Goal: Information Seeking & Learning: Learn about a topic

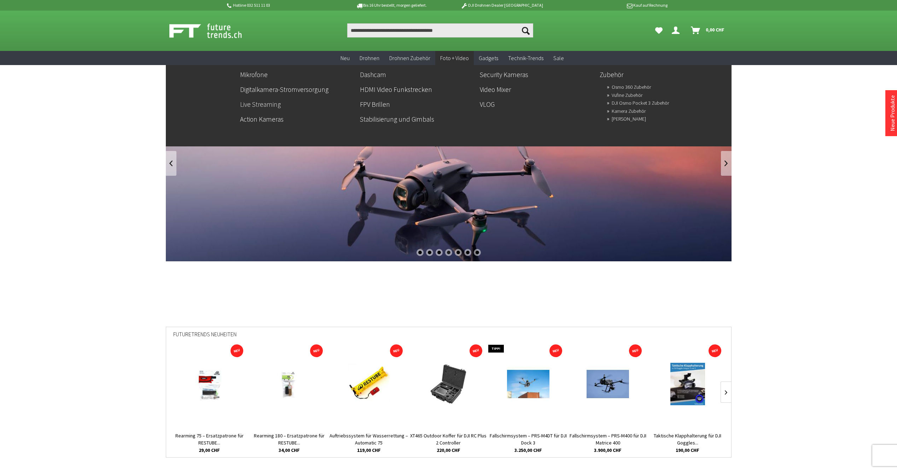
click at [261, 104] on link "Live Streaming" at bounding box center [297, 104] width 114 height 12
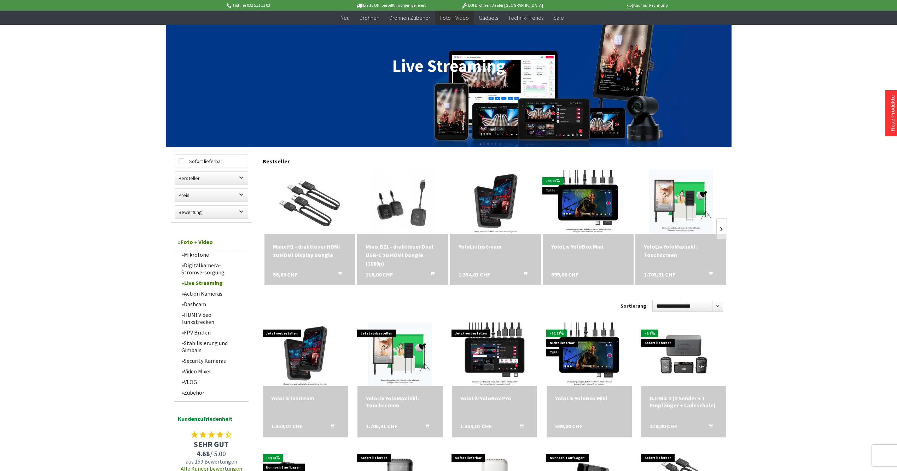
scroll to position [71, 0]
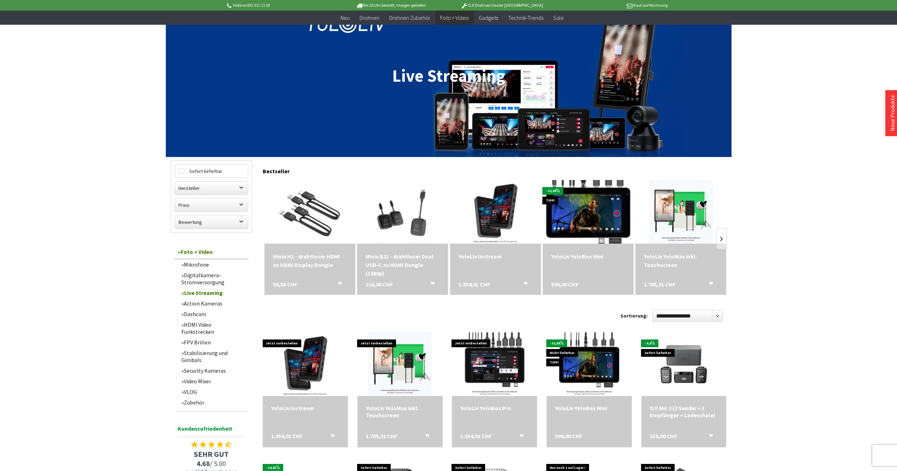
click at [584, 206] on img at bounding box center [587, 211] width 89 height 89
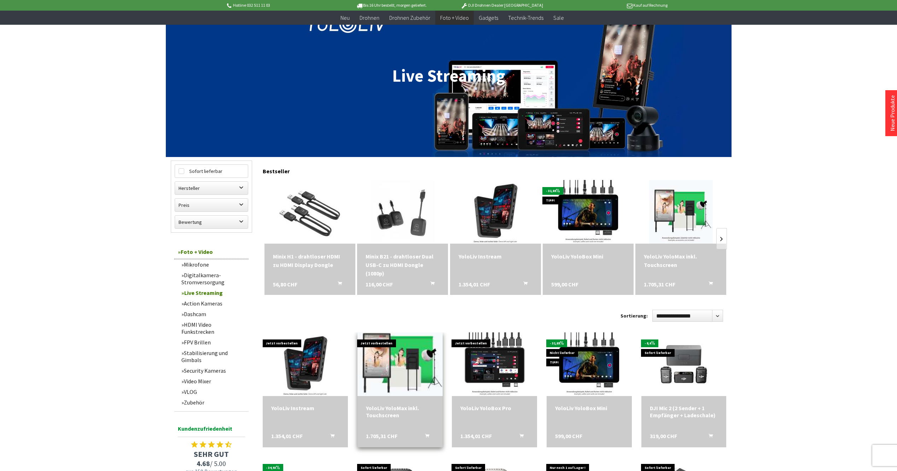
click at [393, 370] on img at bounding box center [399, 364] width 89 height 89
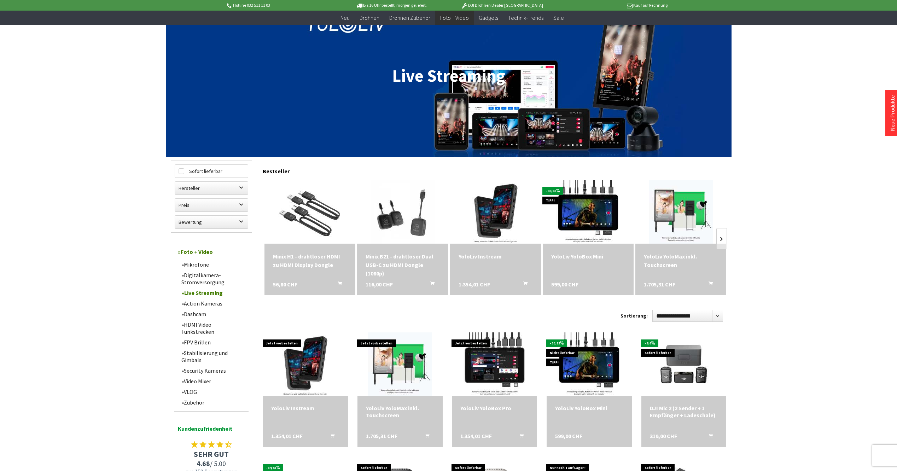
click at [305, 265] on div "Minix H1 - drahtloser HDMI zu HDMI Display Dongle" at bounding box center [310, 260] width 74 height 17
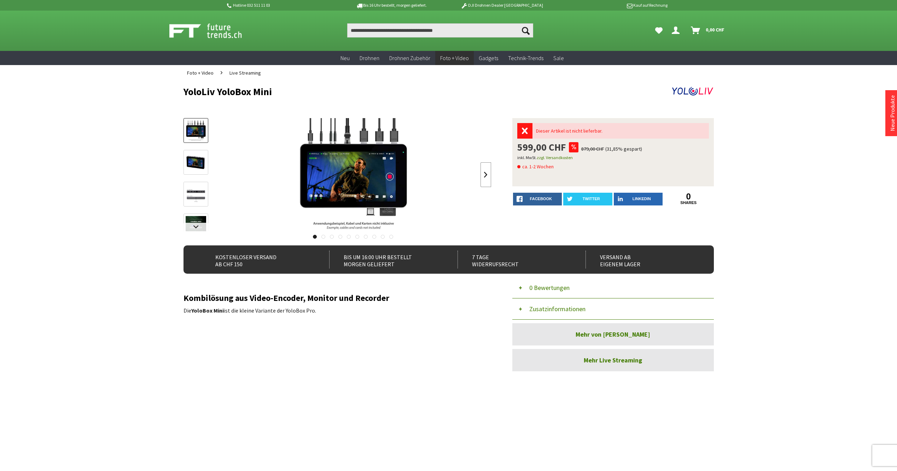
click at [484, 174] on link at bounding box center [485, 174] width 11 height 25
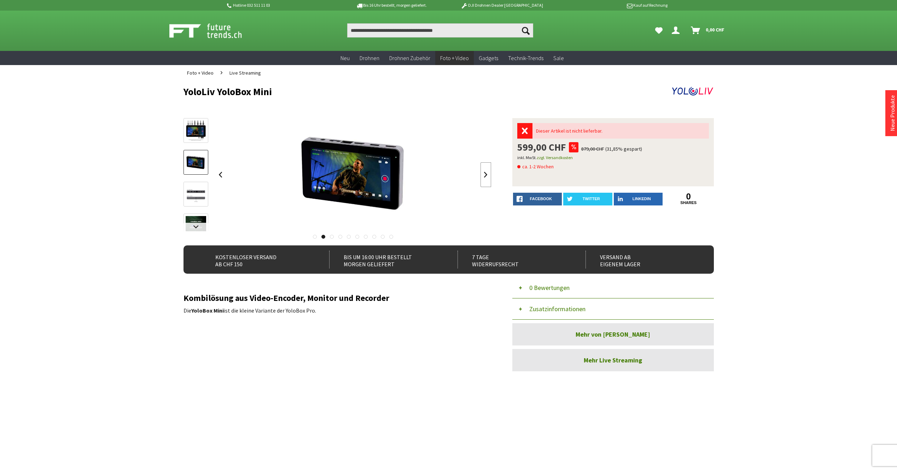
click at [484, 174] on link at bounding box center [485, 174] width 11 height 25
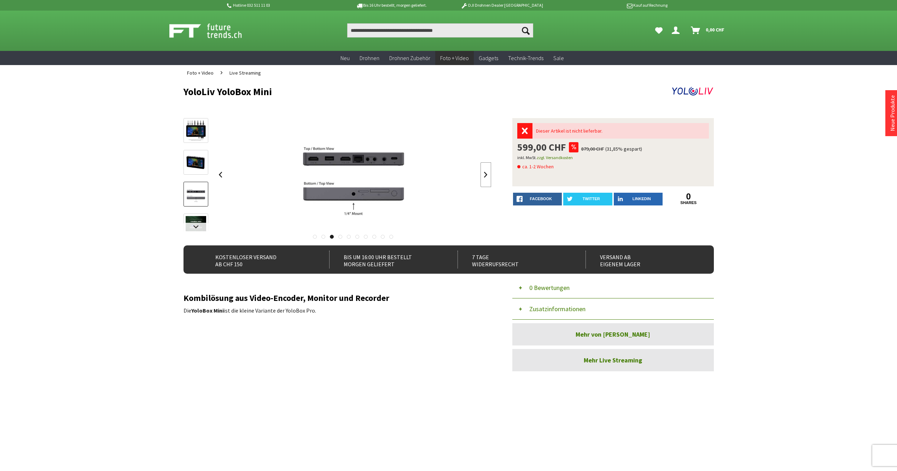
click at [484, 174] on link at bounding box center [485, 174] width 11 height 25
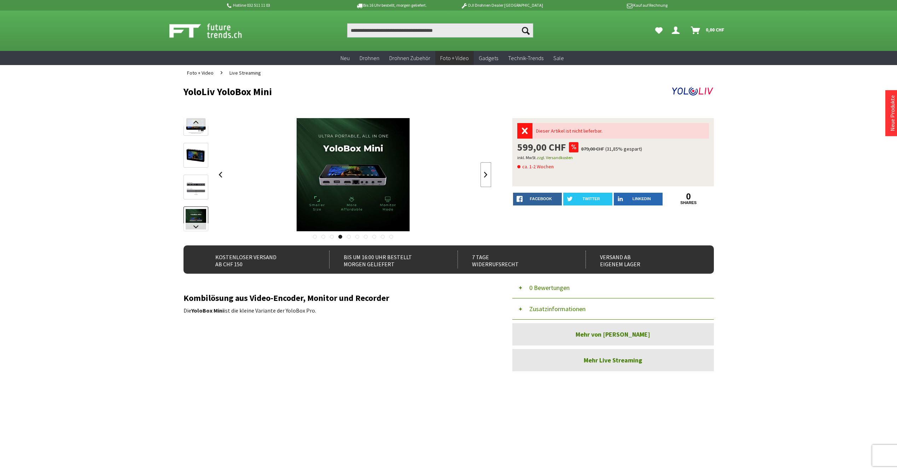
click at [484, 174] on link at bounding box center [485, 174] width 11 height 25
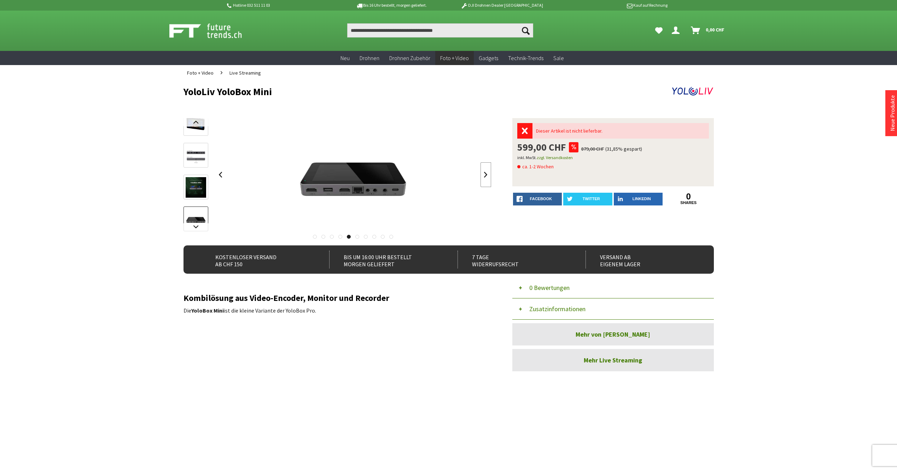
click at [484, 174] on link at bounding box center [485, 174] width 11 height 25
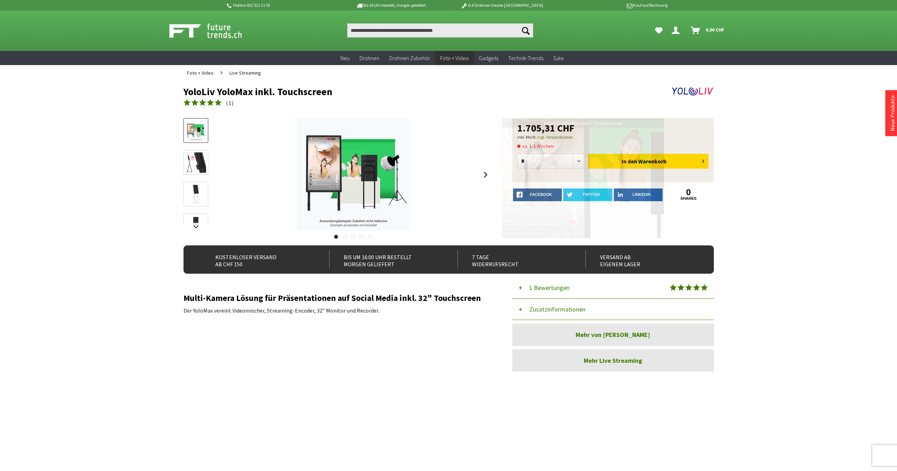
click at [339, 170] on div at bounding box center [339, 170] width 52 height 39
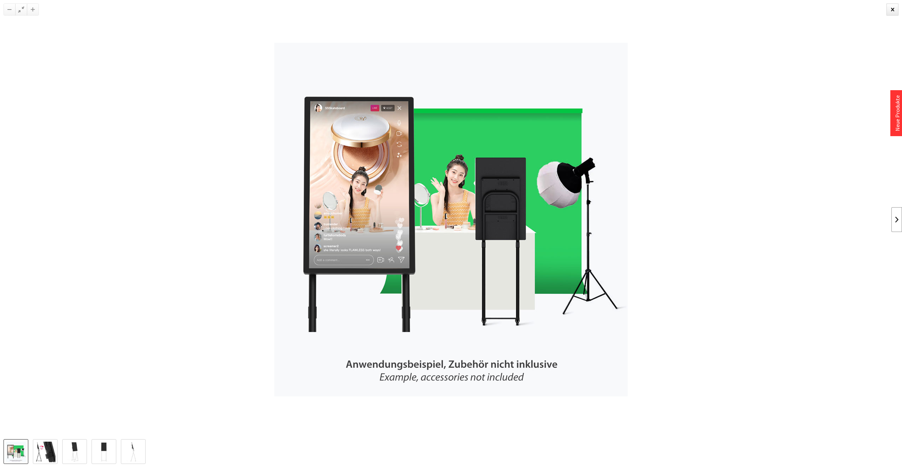
click at [896, 217] on link at bounding box center [896, 219] width 11 height 25
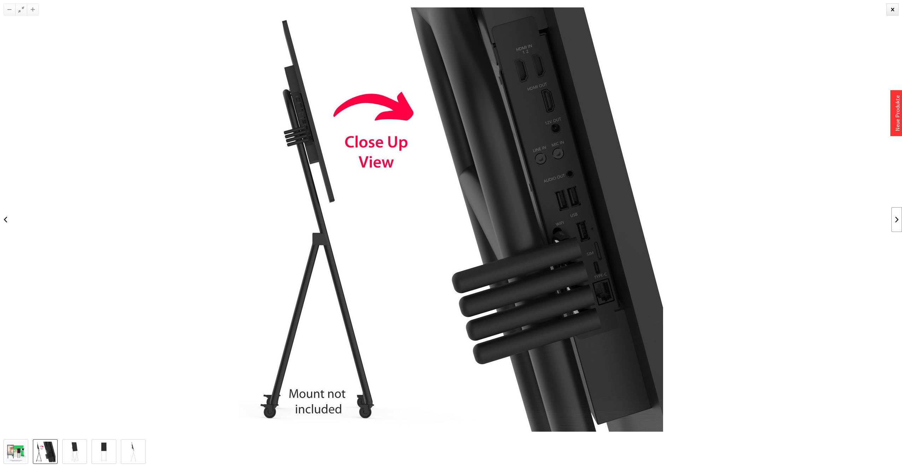
click at [896, 217] on link at bounding box center [896, 219] width 11 height 25
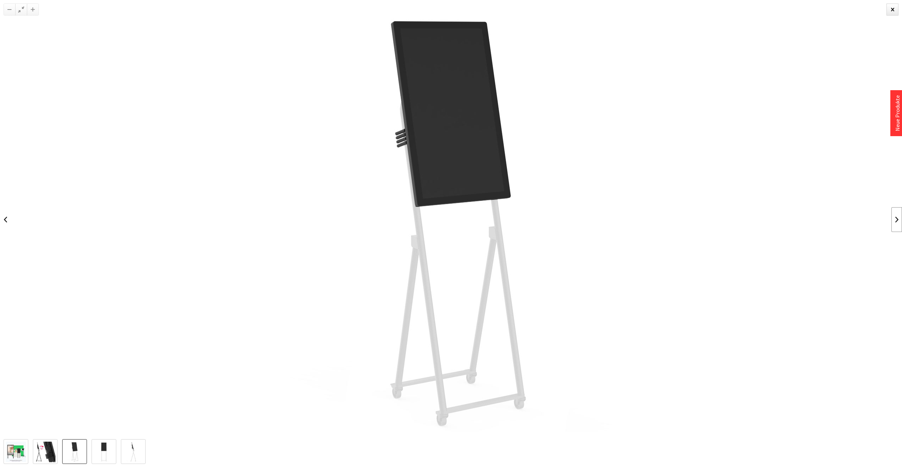
click at [896, 217] on link at bounding box center [896, 219] width 11 height 25
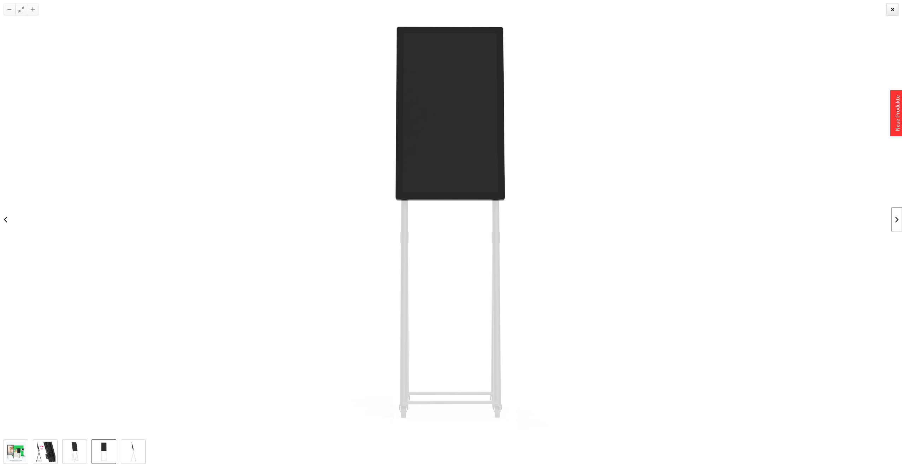
click at [896, 217] on link at bounding box center [896, 219] width 11 height 25
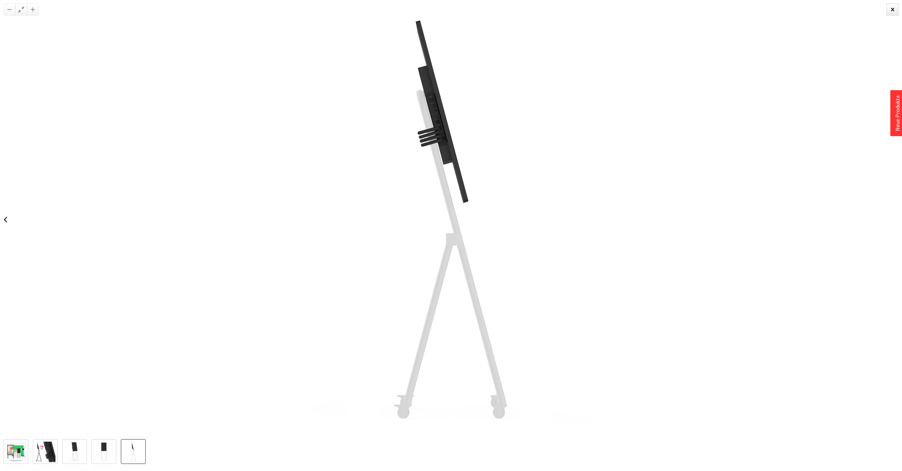
click at [896, 217] on div at bounding box center [451, 219] width 902 height 439
click at [893, 12] on div at bounding box center [893, 10] width 12 height 12
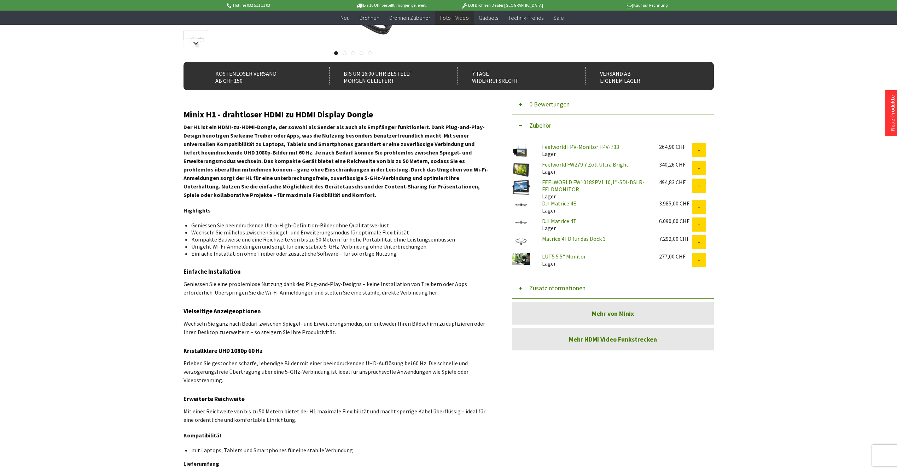
scroll to position [169, 0]
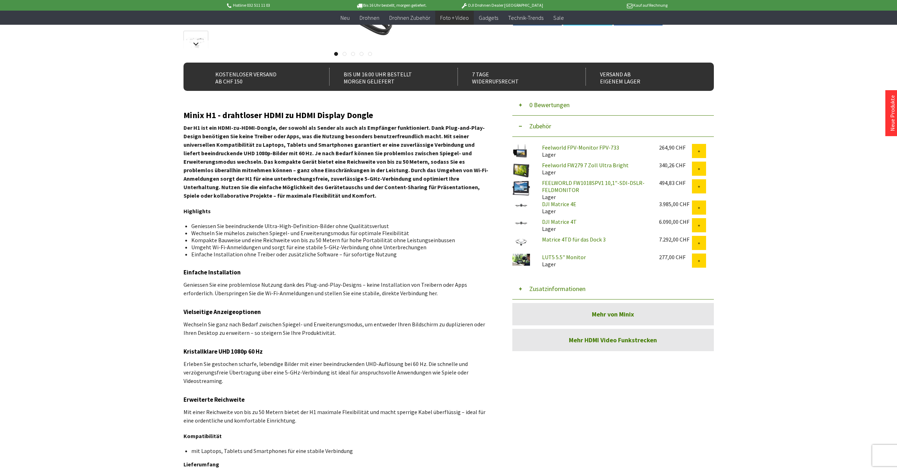
click at [566, 185] on link "FEELWORLD FW1018SPV1 10,1"-SDI-DSLR-FELDMONITOR" at bounding box center [593, 186] width 103 height 14
